Goal: Information Seeking & Learning: Compare options

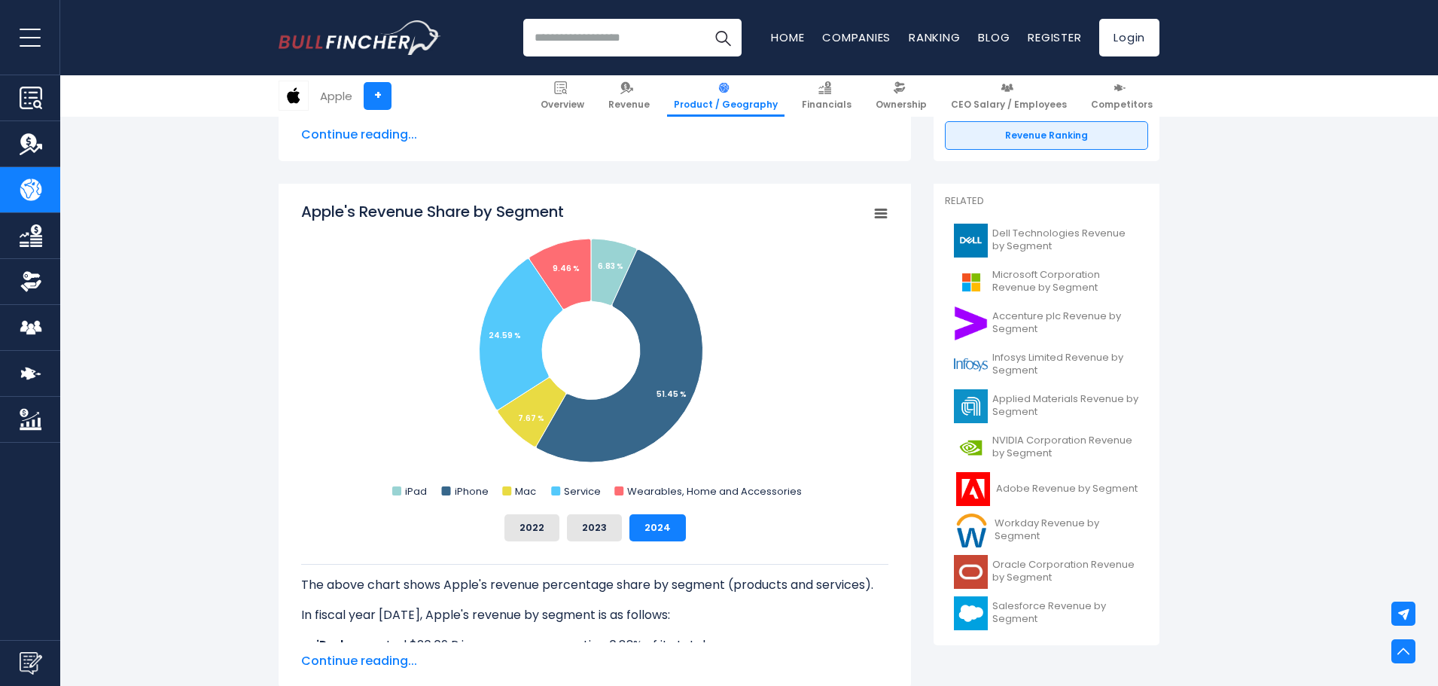
scroll to position [376, 0]
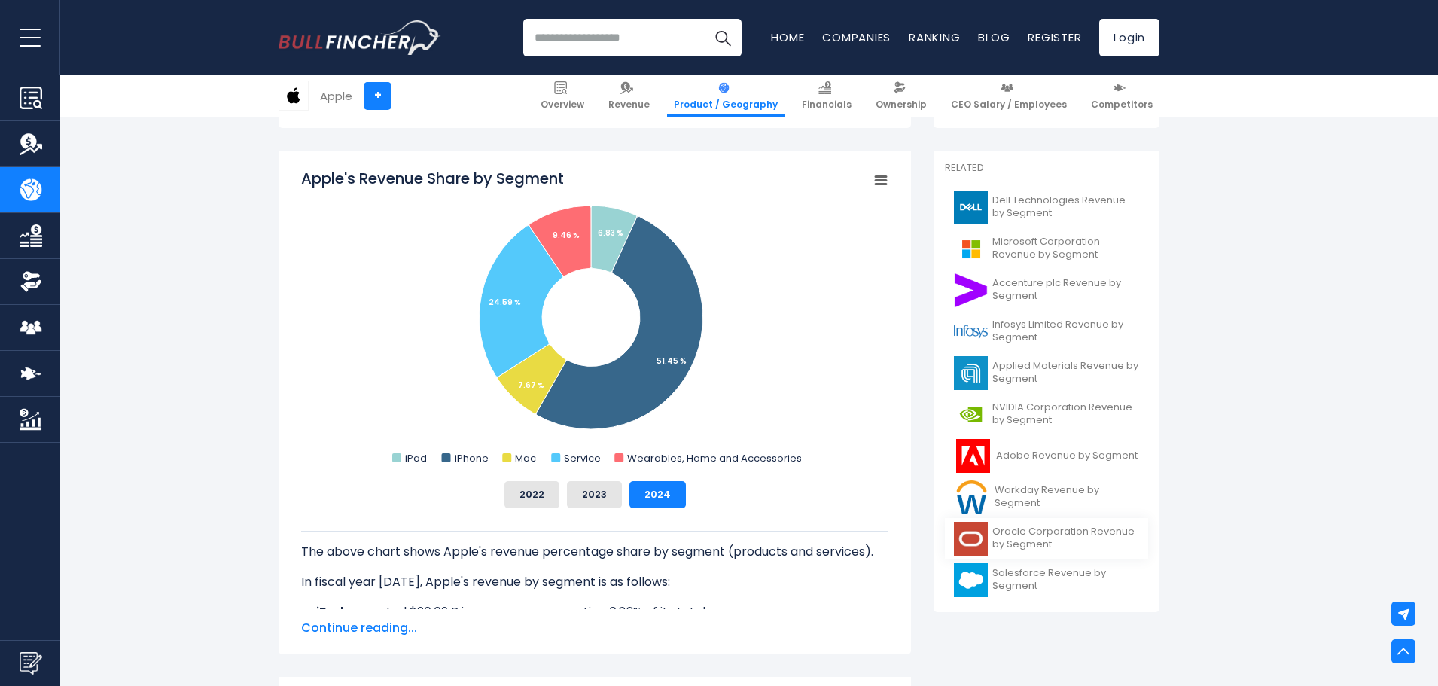
click at [1090, 535] on span "Oracle Corporation Revenue by Segment" at bounding box center [1065, 538] width 147 height 26
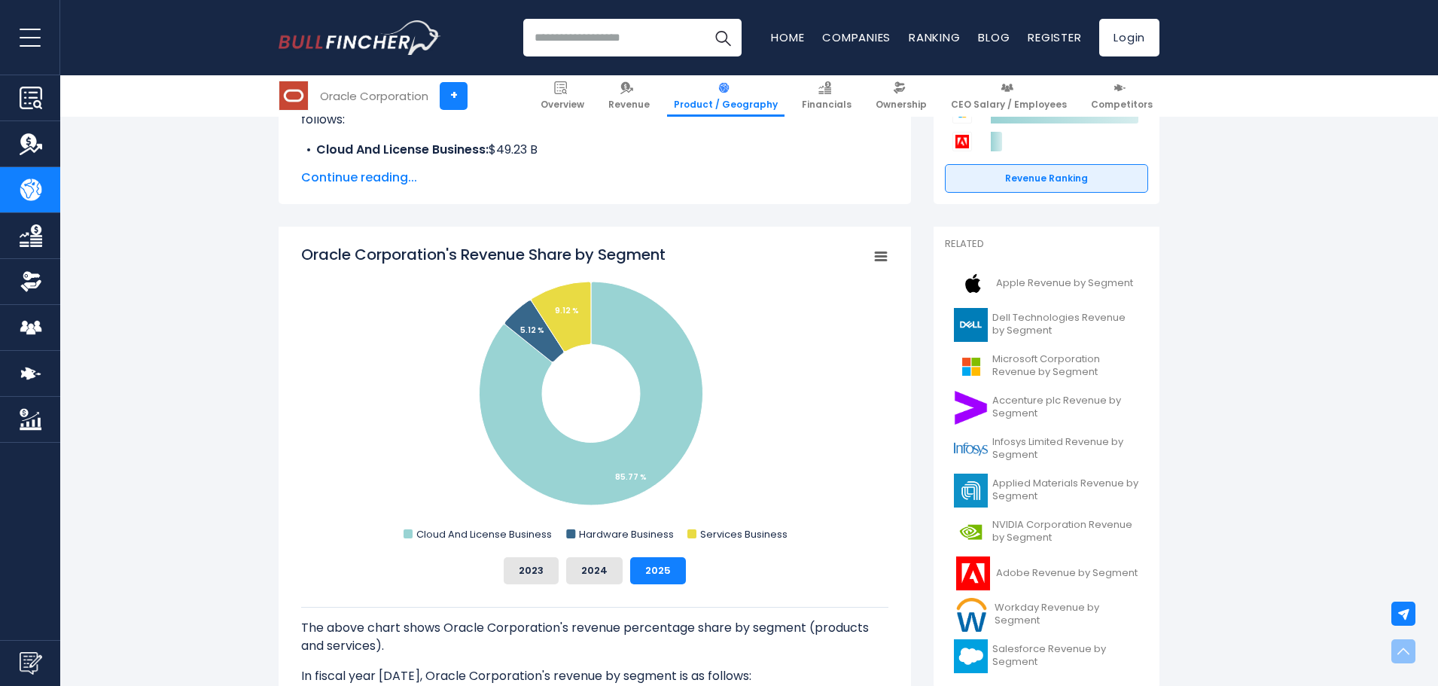
scroll to position [301, 0]
click at [1036, 437] on span "Infosys Limited Revenue by Segment" at bounding box center [1065, 448] width 147 height 26
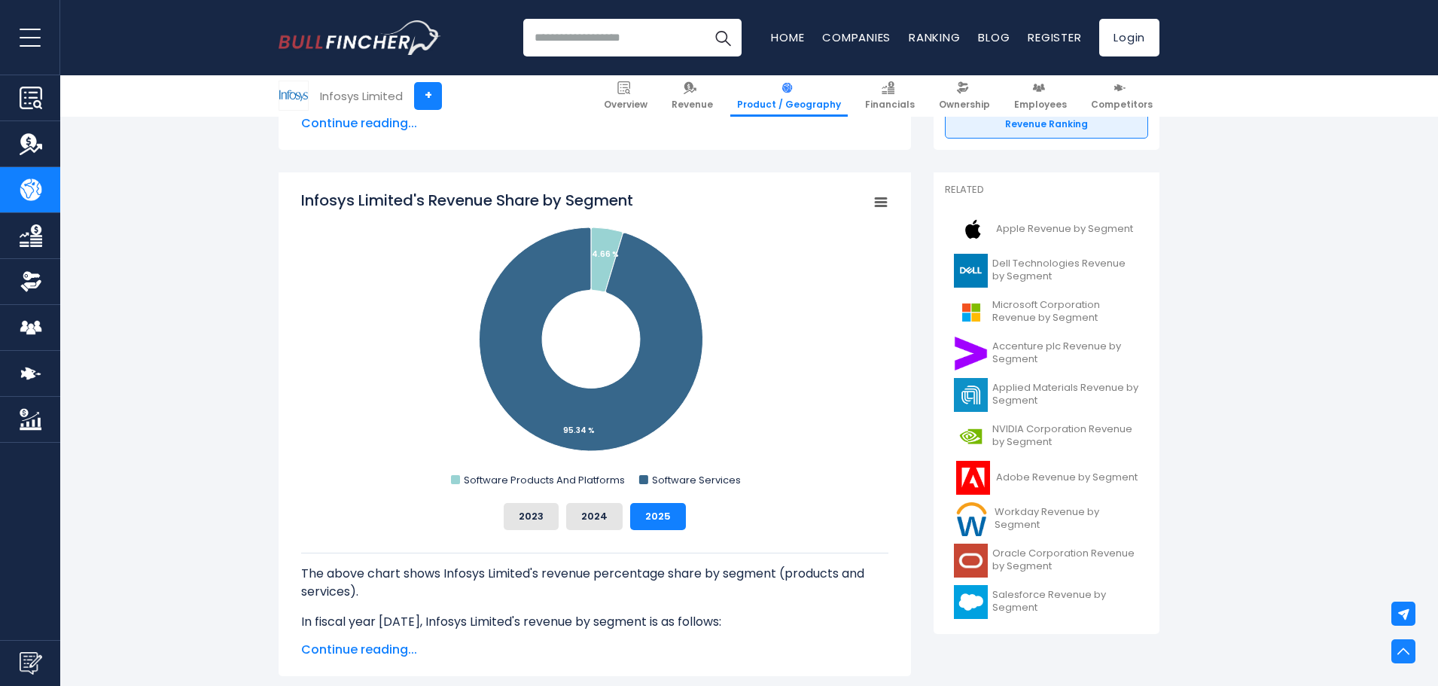
scroll to position [376, 0]
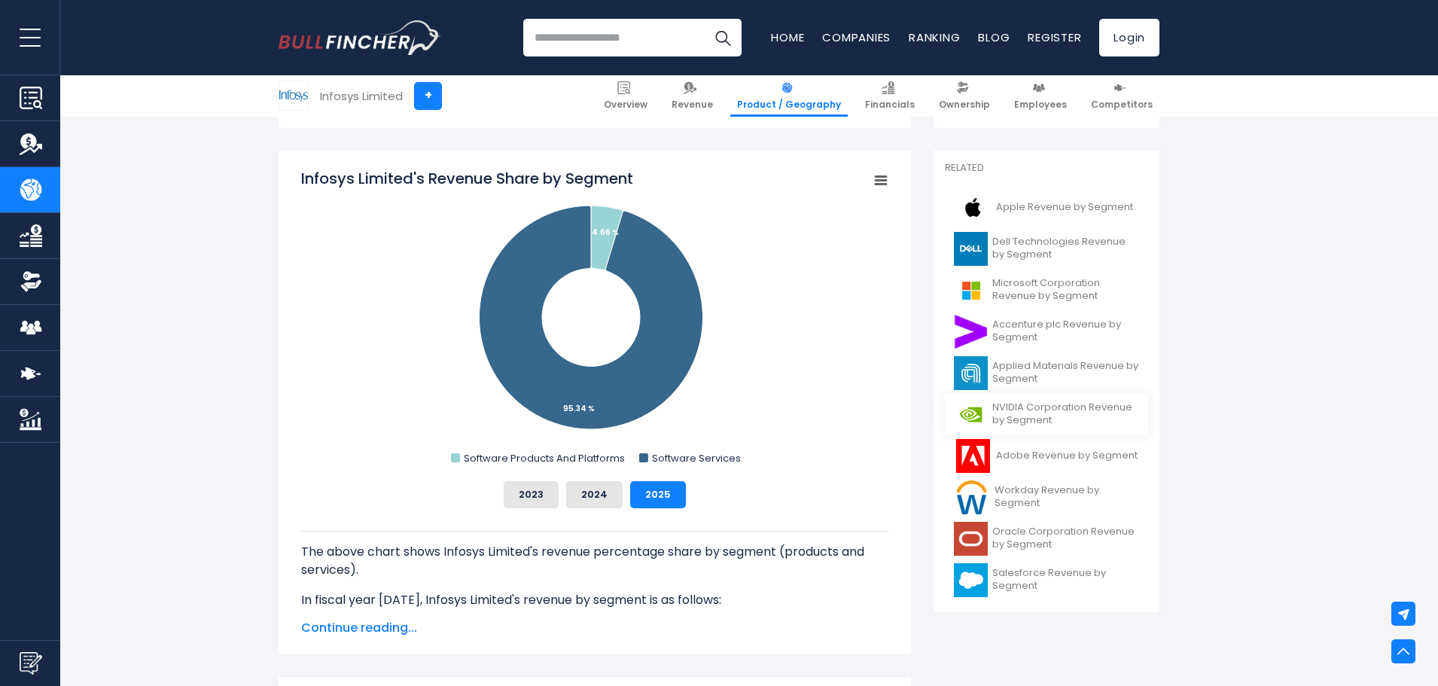
click at [1046, 421] on span "NVIDIA Corporation Revenue by Segment" at bounding box center [1065, 414] width 147 height 26
